Goal: Find specific page/section: Find specific page/section

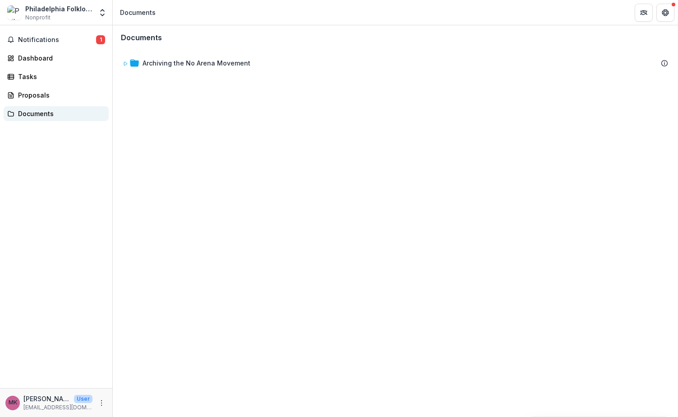
click at [44, 109] on div "Documents" at bounding box center [59, 113] width 83 height 9
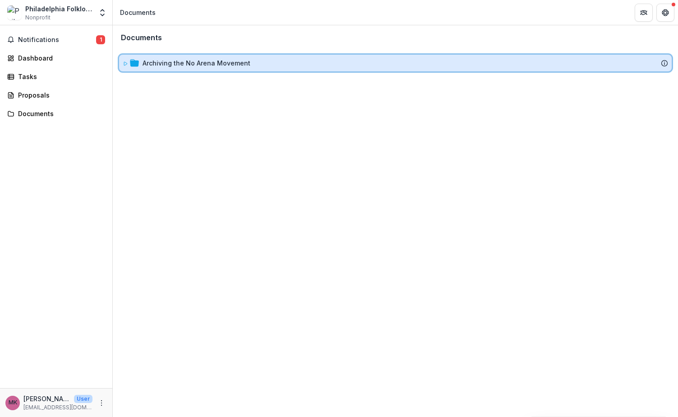
click at [125, 64] on icon at bounding box center [125, 63] width 5 height 5
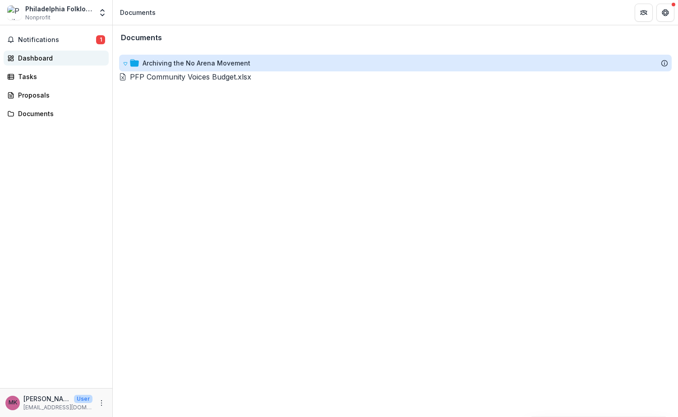
click at [59, 60] on div "Dashboard" at bounding box center [59, 57] width 83 height 9
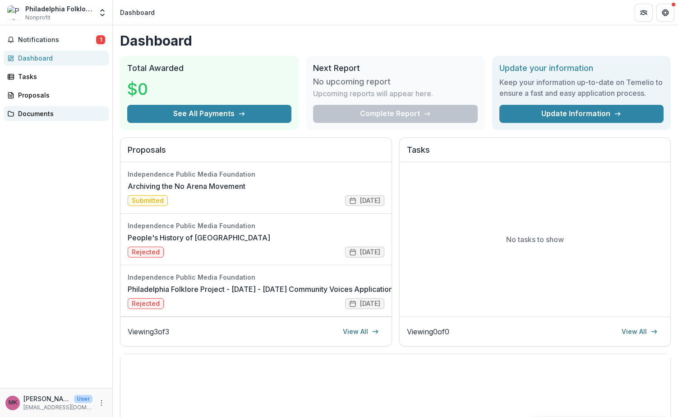
click at [40, 110] on div "Documents" at bounding box center [59, 113] width 83 height 9
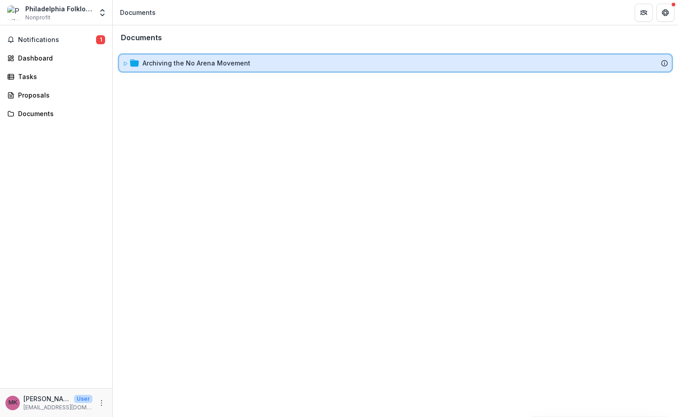
click at [120, 64] on div "Archiving the No Arena Movement" at bounding box center [395, 63] width 553 height 17
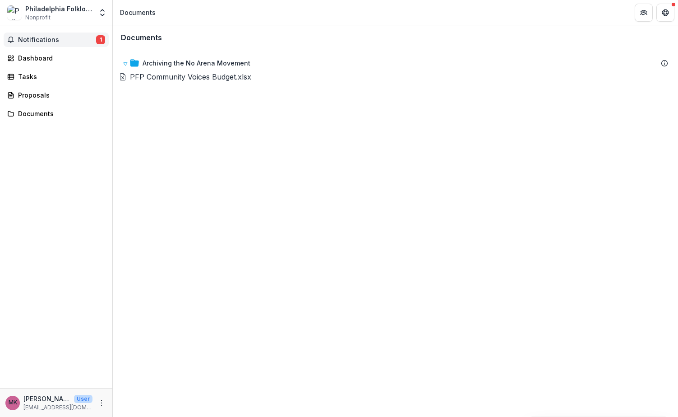
click at [35, 43] on span "Notifications" at bounding box center [57, 40] width 78 height 8
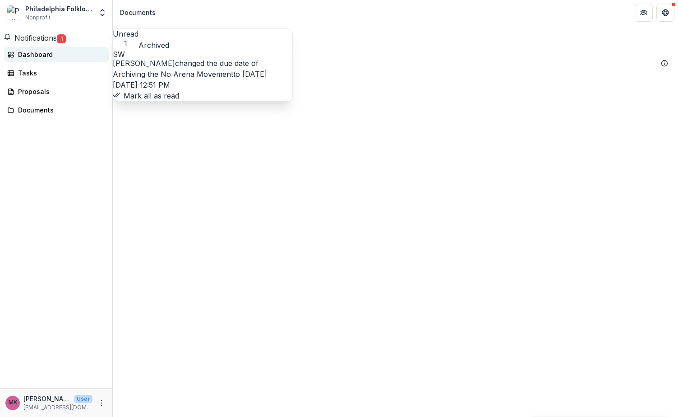
click at [75, 53] on div "Dashboard" at bounding box center [59, 54] width 83 height 9
